Goal: Transaction & Acquisition: Purchase product/service

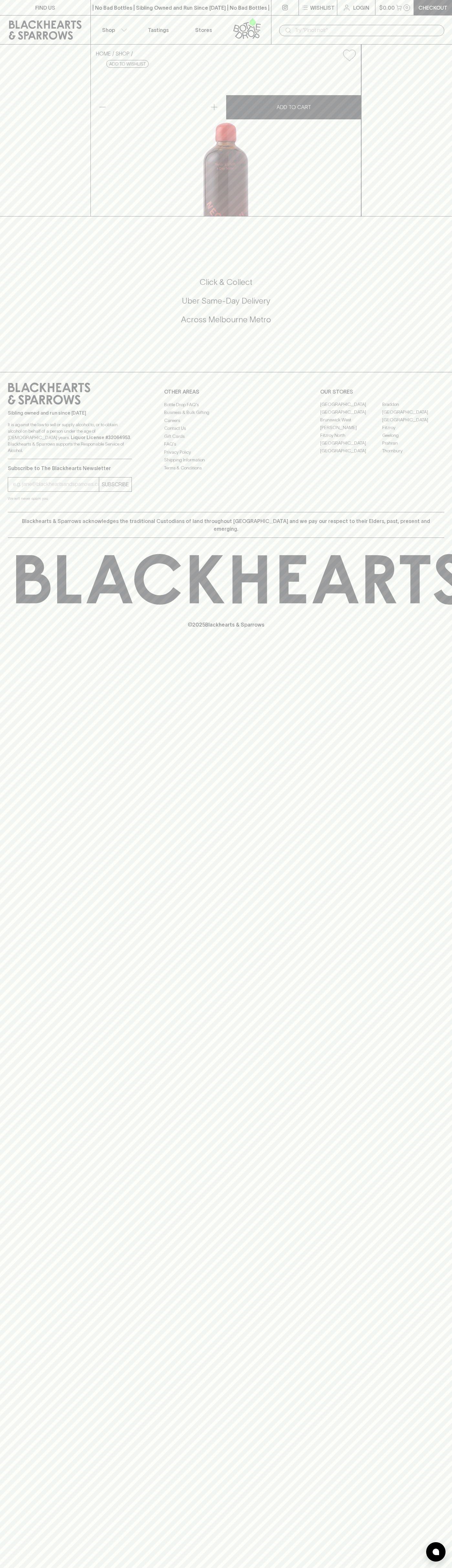
click at [136, 2] on div "| No Bad Bottles | Sibling Owned and Run Since [DATE] | No Bad Bottles | Siblin…" at bounding box center [180, 7] width 181 height 15
click at [437, 538] on div "Blackhearts & Sparrows acknowledges the traditional Custodians of land througho…" at bounding box center [226, 525] width 436 height 26
click at [154, 1567] on html "FIND US | No Bad Bottles | Sibling Owned and Run Since [DATE] | No Bad Bottles …" at bounding box center [226, 784] width 452 height 1568
click at [0, 643] on footer "Sibling owned and run since 2006 It is against the law to sell or supply alcoho…" at bounding box center [226, 508] width 452 height 273
